Goal: Task Accomplishment & Management: Manage account settings

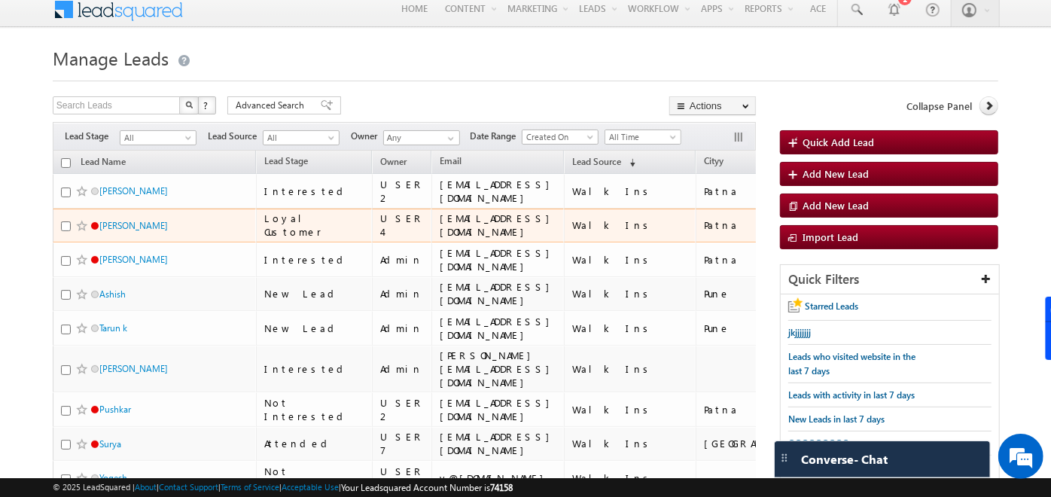
scroll to position [6, 0]
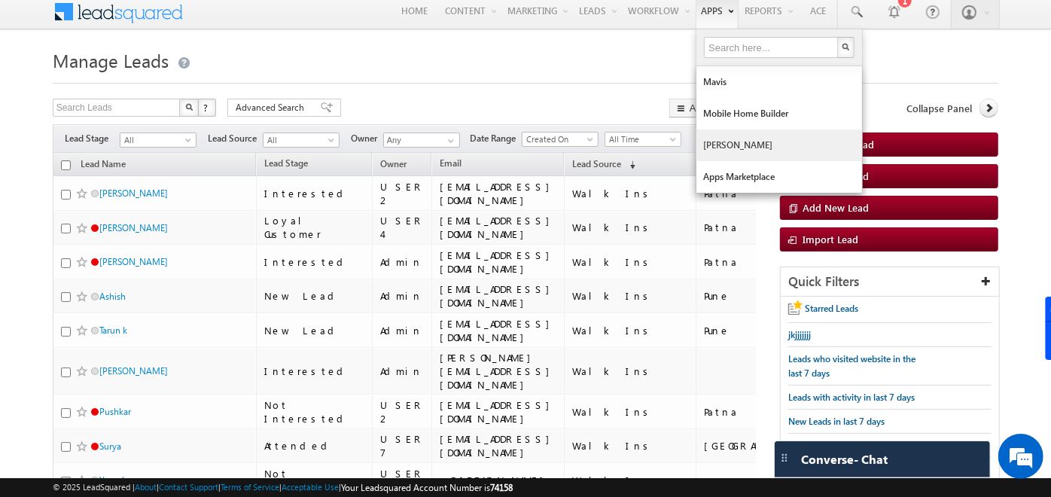
click at [726, 145] on link "[PERSON_NAME]" at bounding box center [779, 145] width 166 height 32
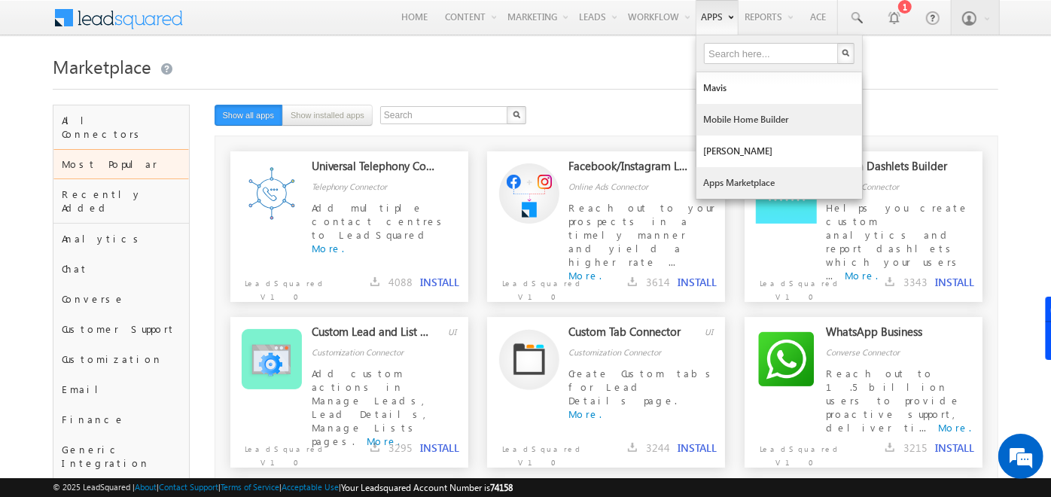
click at [718, 115] on link "Mobile Home Builder" at bounding box center [779, 120] width 166 height 32
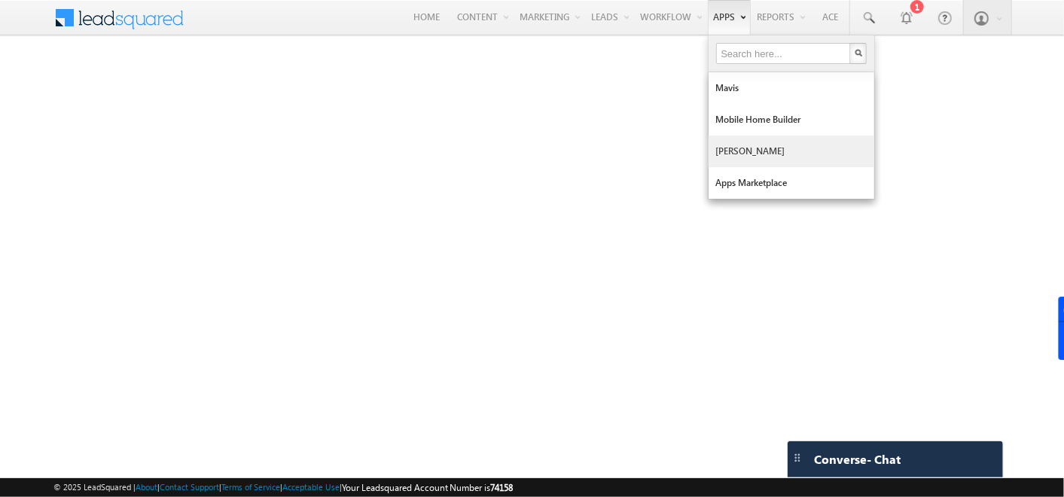
click at [748, 144] on link "[PERSON_NAME]" at bounding box center [791, 151] width 166 height 32
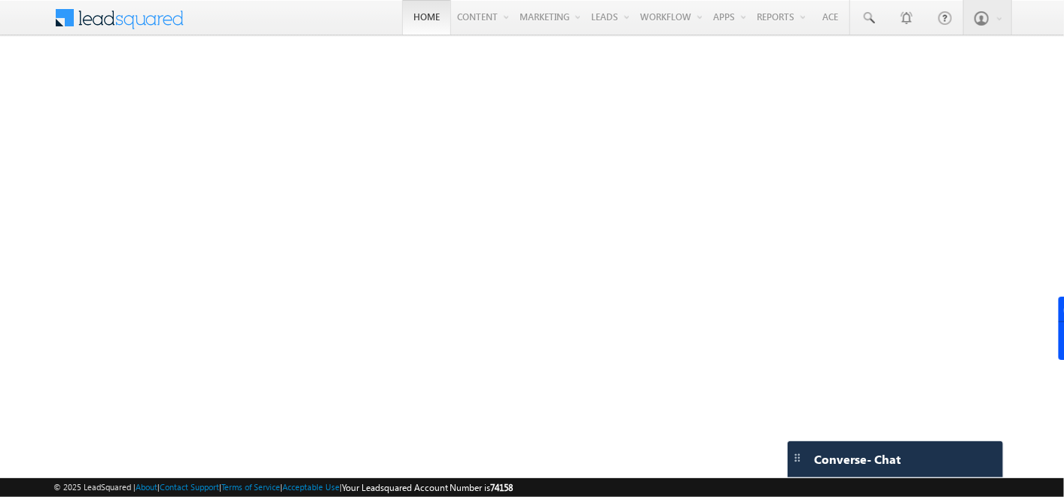
click at [420, 19] on link "Home" at bounding box center [426, 17] width 49 height 35
click at [138, 21] on span at bounding box center [129, 16] width 109 height 26
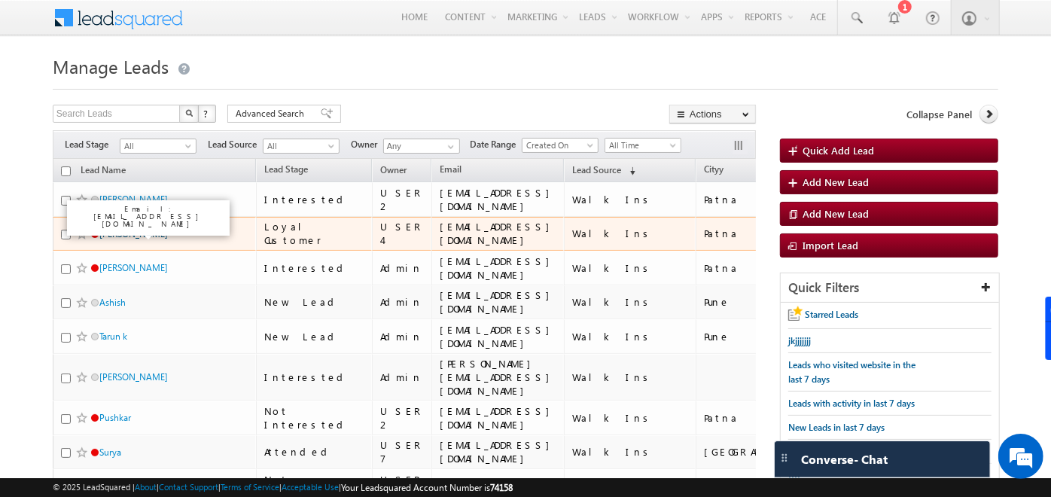
click at [106, 233] on link "[PERSON_NAME]" at bounding box center [133, 233] width 68 height 11
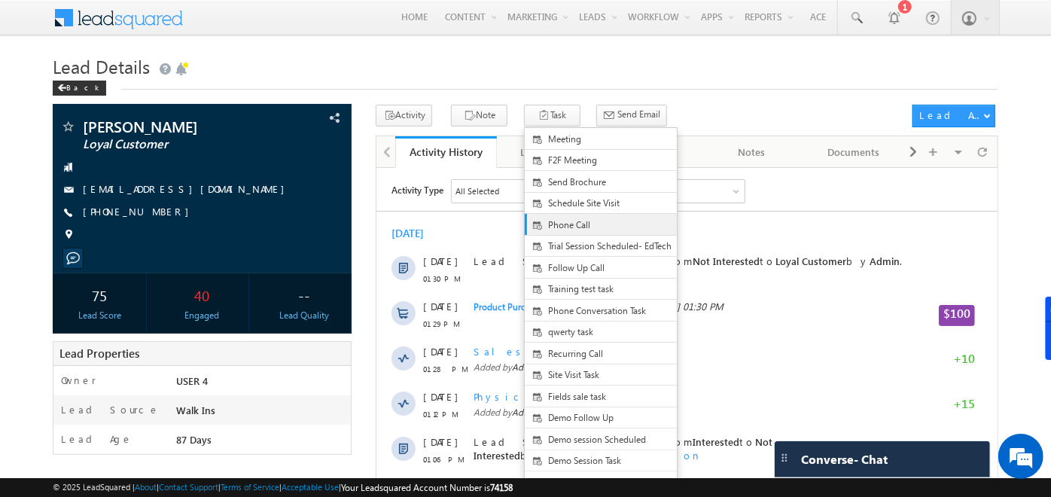
click at [555, 221] on span "Phone Call" at bounding box center [613, 225] width 130 height 14
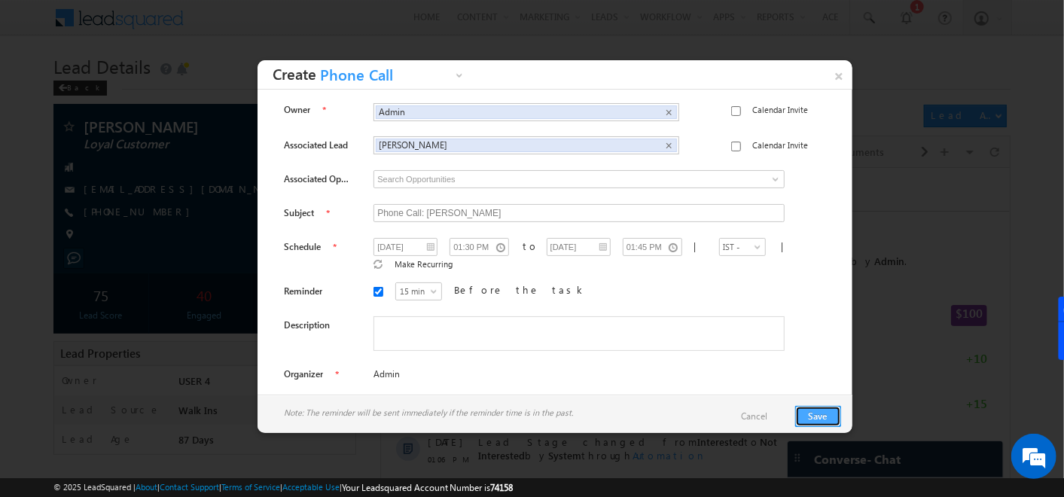
click at [805, 412] on button "Save" at bounding box center [818, 416] width 46 height 21
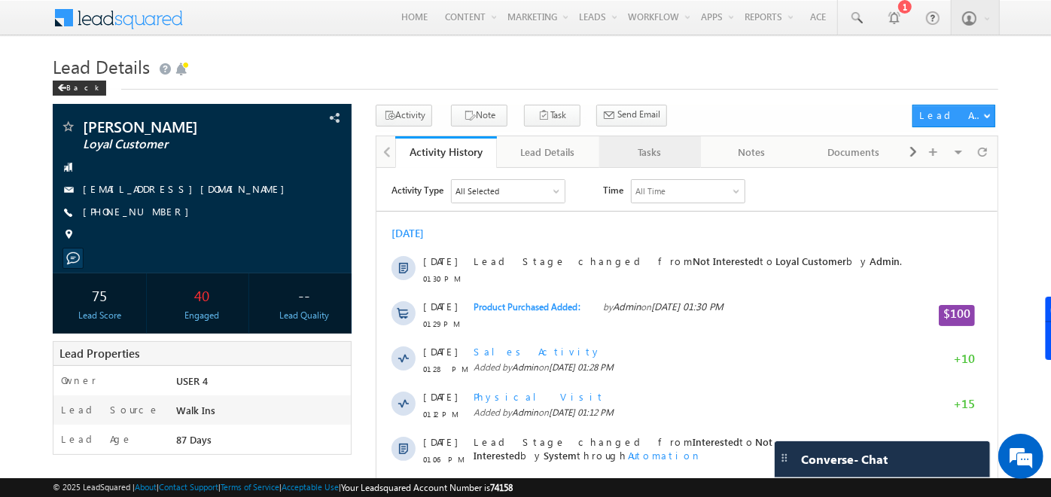
click at [650, 156] on div "Tasks" at bounding box center [649, 152] width 76 height 18
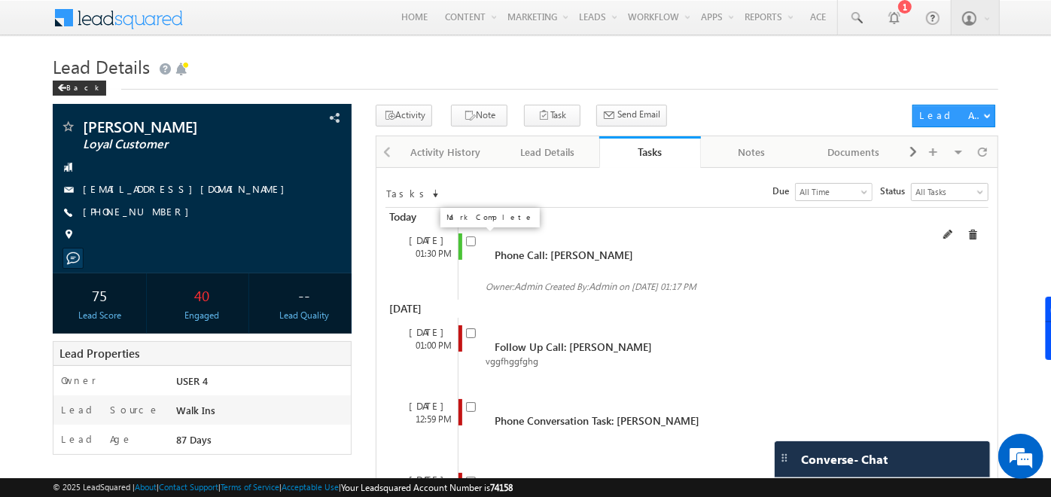
click at [470, 242] on input "checkbox" at bounding box center [471, 241] width 10 height 10
checkbox input "true"
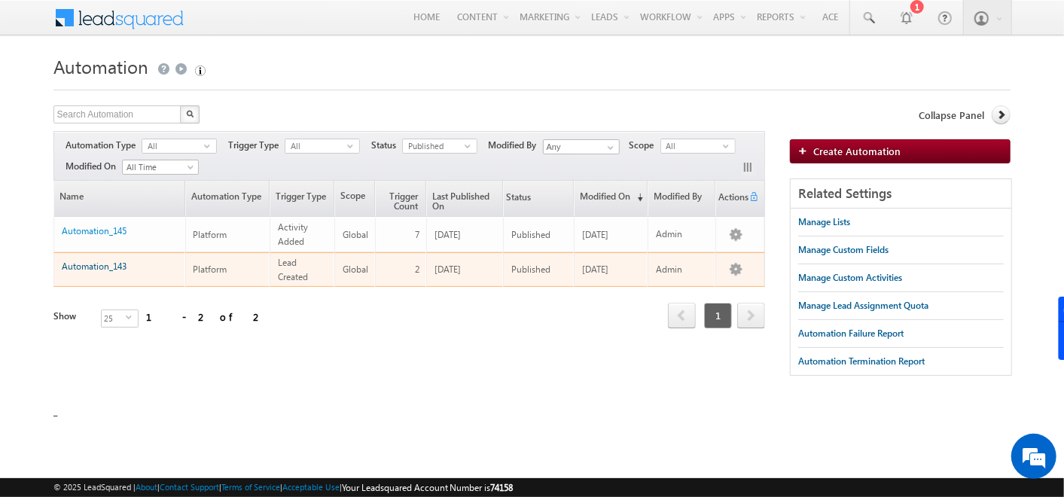
click at [92, 266] on link "Automation_143" at bounding box center [94, 265] width 65 height 11
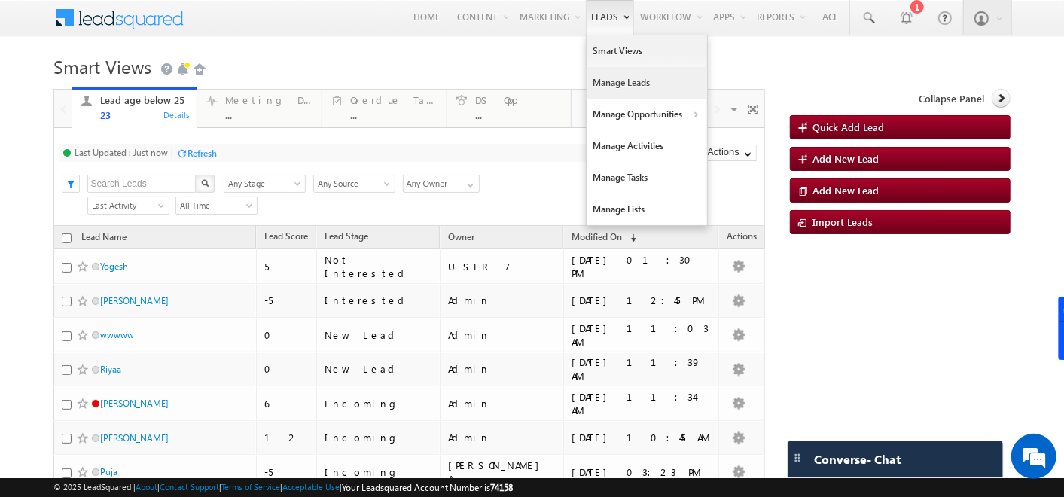
click at [593, 80] on link "Manage Leads" at bounding box center [646, 83] width 120 height 32
